Goal: Navigation & Orientation: Find specific page/section

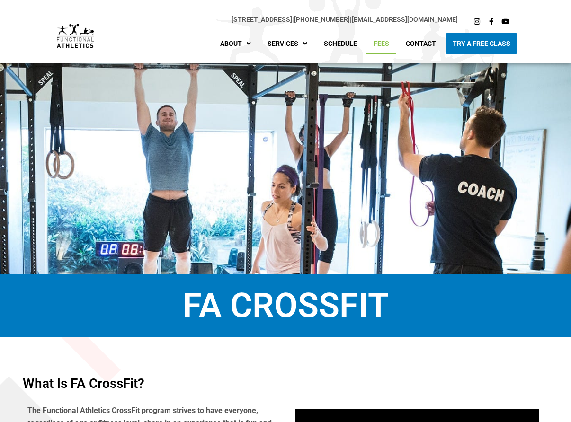
click at [382, 41] on link "Fees" at bounding box center [381, 43] width 30 height 21
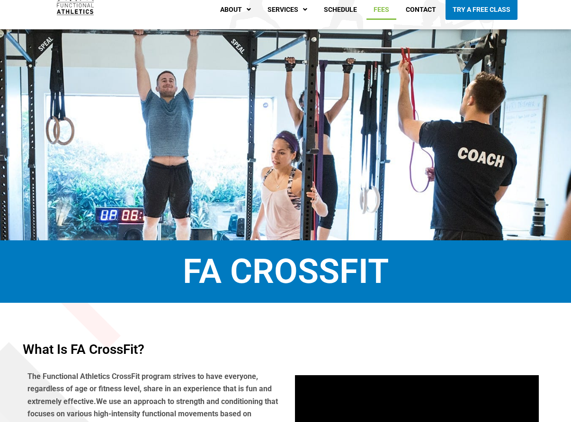
scroll to position [105, 0]
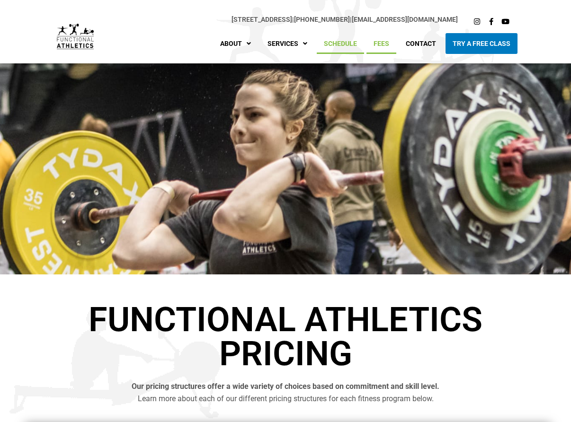
click at [331, 40] on link "Schedule" at bounding box center [340, 43] width 47 height 21
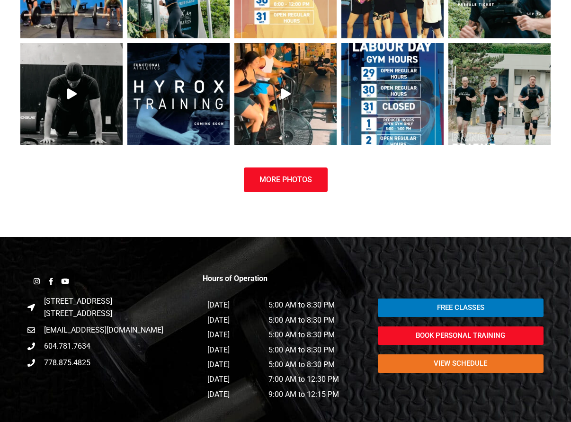
scroll to position [1189, 0]
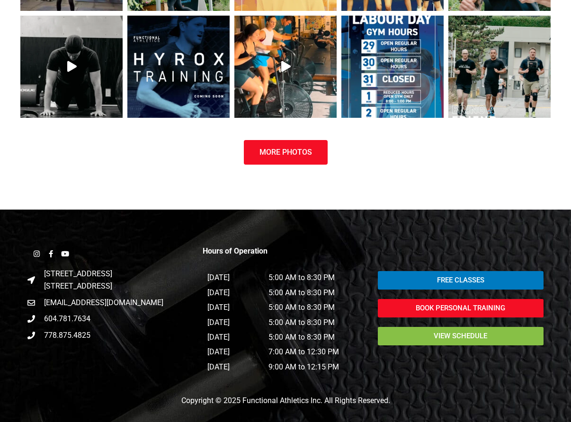
click at [426, 333] on span "view schedule" at bounding box center [460, 336] width 143 height 7
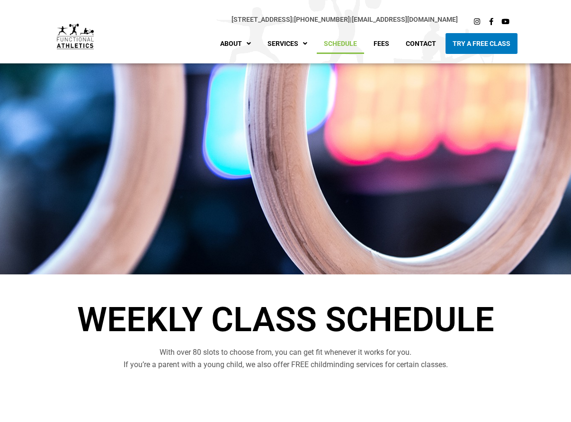
click at [66, 37] on img at bounding box center [75, 37] width 37 height 26
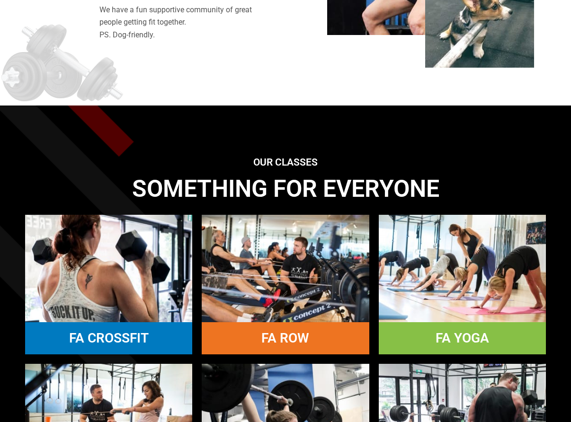
scroll to position [685, 0]
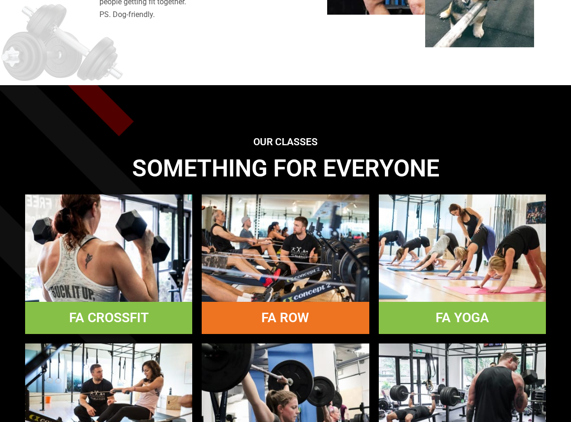
click at [138, 234] on img at bounding box center [108, 248] width 167 height 107
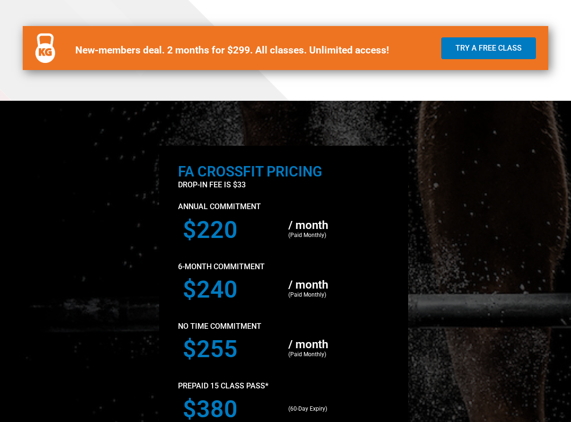
scroll to position [589, 0]
